Goal: Transaction & Acquisition: Purchase product/service

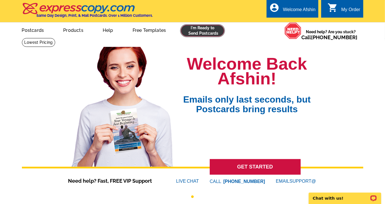
click at [205, 33] on link at bounding box center [203, 30] width 44 height 11
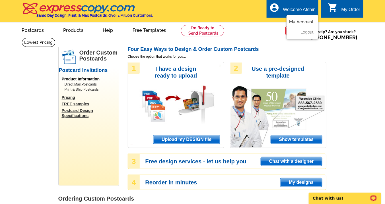
click at [295, 21] on link "My Account" at bounding box center [301, 21] width 24 height 5
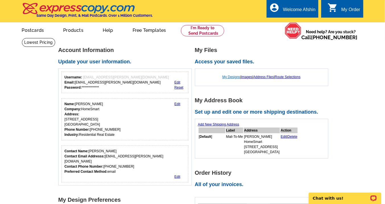
click at [226, 76] on link "My Designs" at bounding box center [232, 77] width 18 height 4
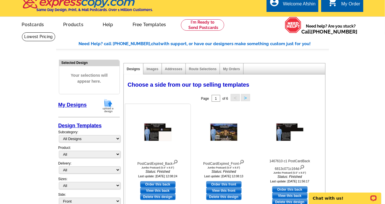
scroll to position [23, 0]
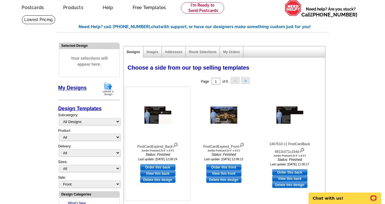
click at [151, 167] on link "Order this back" at bounding box center [157, 168] width 35 height 6
select select "2"
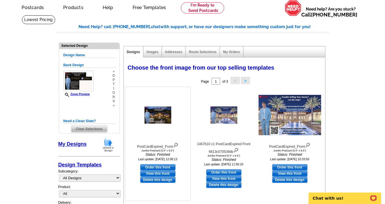
click at [156, 167] on link "Order this front" at bounding box center [157, 168] width 35 height 6
select select "back"
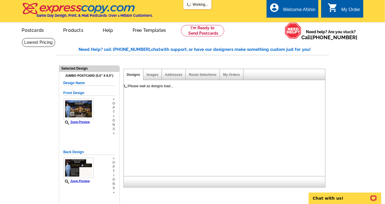
scroll to position [0, 0]
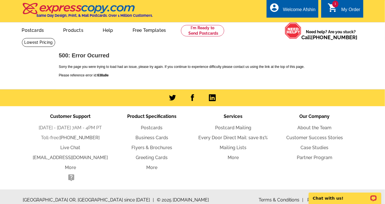
click at [334, 5] on span "1" at bounding box center [335, 4] width 6 height 7
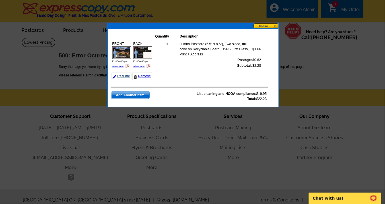
click at [120, 76] on link "Resume" at bounding box center [122, 76] width 20 height 8
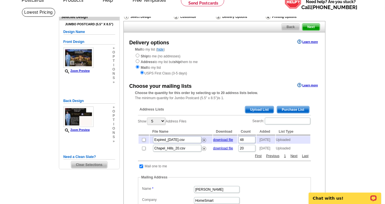
scroll to position [46, 0]
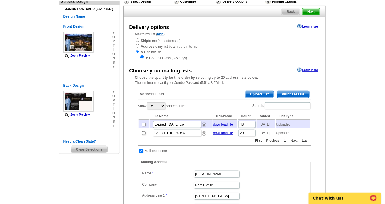
click at [255, 94] on span "Upload List" at bounding box center [259, 94] width 28 height 7
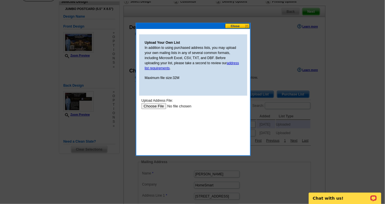
scroll to position [0, 0]
click at [156, 106] on input "file" at bounding box center [177, 106] width 72 height 6
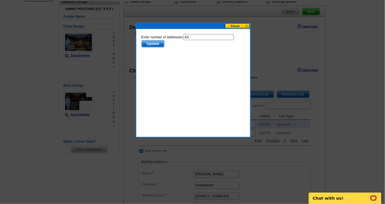
click at [231, 25] on button at bounding box center [237, 25] width 25 height 5
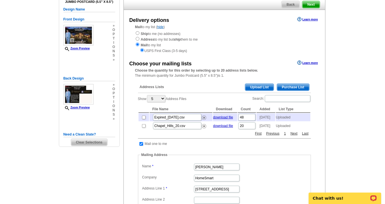
scroll to position [46, 0]
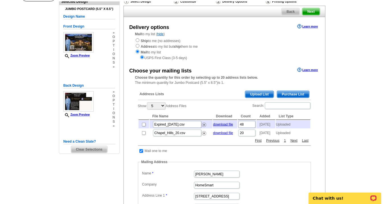
click at [257, 93] on span "Upload List" at bounding box center [259, 94] width 28 height 7
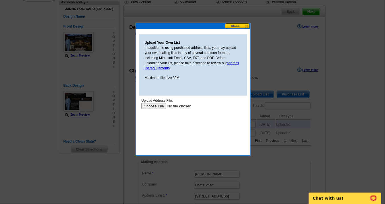
scroll to position [0, 0]
click at [156, 105] on input "file" at bounding box center [177, 106] width 72 height 6
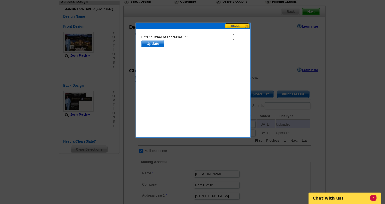
click at [235, 26] on button at bounding box center [237, 25] width 25 height 5
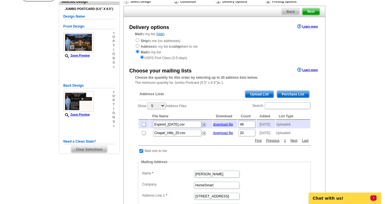
click at [255, 94] on span "Upload List" at bounding box center [259, 94] width 28 height 7
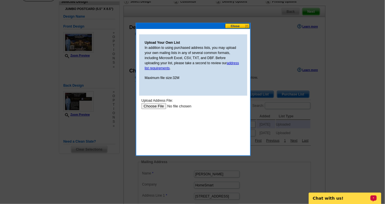
click at [158, 107] on input "file" at bounding box center [177, 106] width 72 height 6
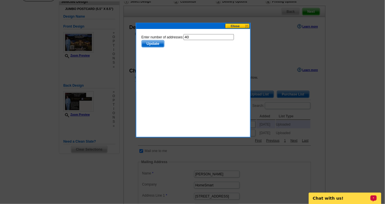
click at [151, 44] on span "Update" at bounding box center [152, 43] width 22 height 7
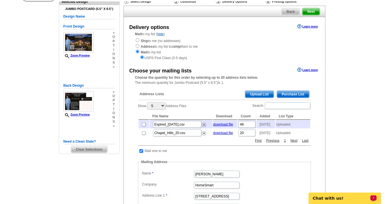
scroll to position [58, 0]
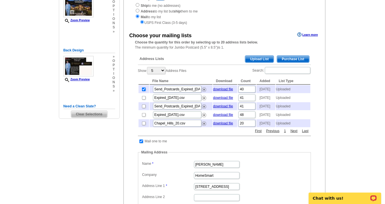
scroll to position [126, 0]
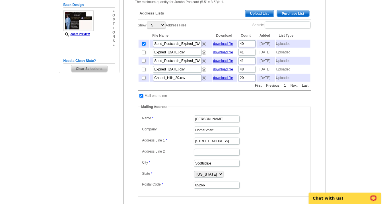
click at [142, 98] on input "checkbox" at bounding box center [141, 96] width 4 height 4
checkbox input "false"
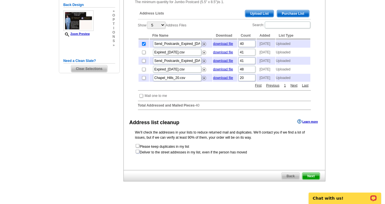
click at [138, 154] on input "checkbox" at bounding box center [138, 152] width 4 height 4
checkbox input "true"
radio input "true"
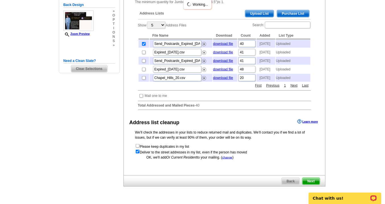
scroll to position [0, 0]
click at [308, 190] on div "Chat with us!" at bounding box center [345, 196] width 80 height 15
click at [309, 189] on div "Chat with us!" at bounding box center [345, 196] width 80 height 15
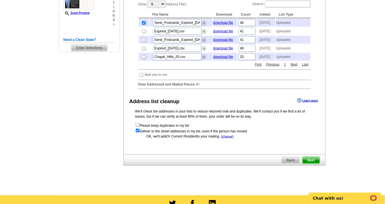
scroll to position [137, 0]
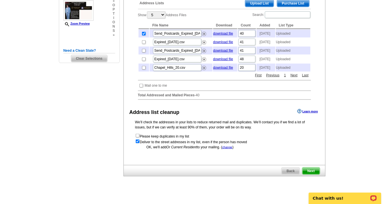
click at [310, 175] on span "Next" at bounding box center [311, 171] width 17 height 7
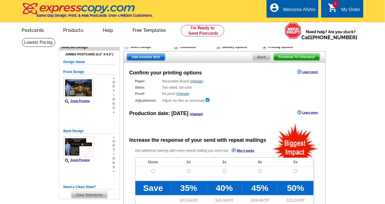
radio input "false"
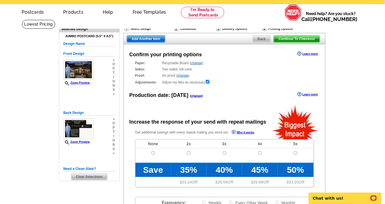
scroll to position [46, 0]
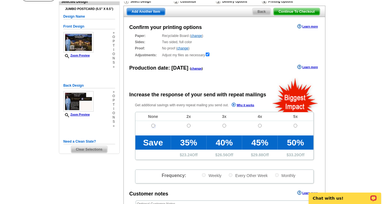
click at [153, 125] on input "radio" at bounding box center [153, 126] width 4 height 4
radio input "true"
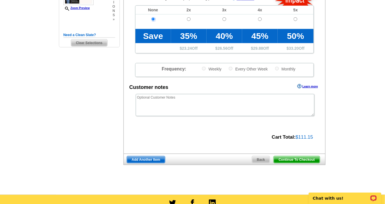
scroll to position [159, 0]
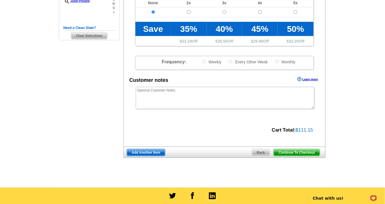
click at [291, 153] on span "Continue To Checkout" at bounding box center [297, 152] width 46 height 7
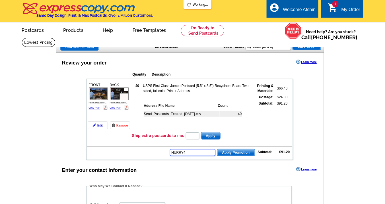
type input "HURRY40"
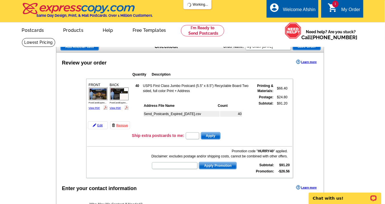
scroll to position [23, 0]
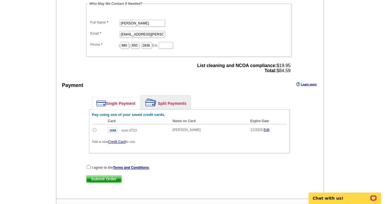
scroll to position [228, 0]
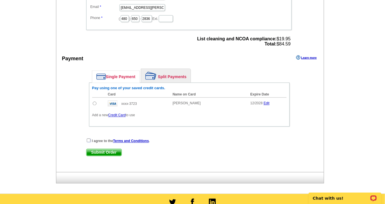
click at [88, 139] on input "checkbox" at bounding box center [89, 141] width 4 height 4
checkbox input "true"
click at [95, 149] on span "Submit Order" at bounding box center [104, 152] width 35 height 7
click at [94, 102] on input "radio" at bounding box center [95, 104] width 4 height 4
radio input "true"
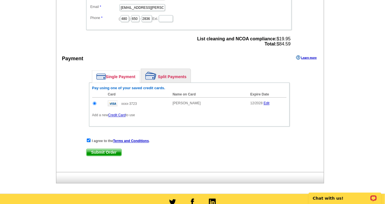
click at [98, 149] on span "Submit Order" at bounding box center [104, 152] width 35 height 7
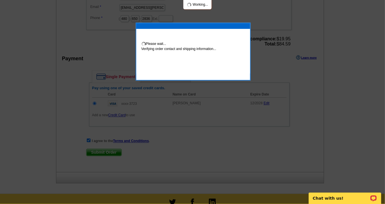
scroll to position [225, 0]
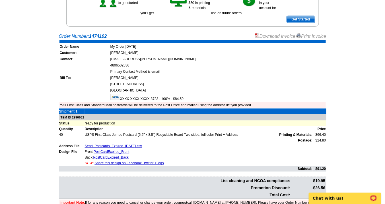
scroll to position [137, 0]
